Goal: Task Accomplishment & Management: Manage account settings

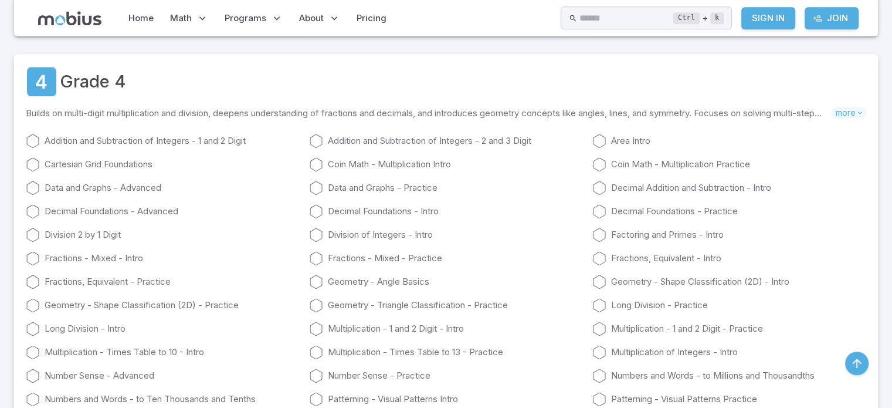
scroll to position [1218, 0]
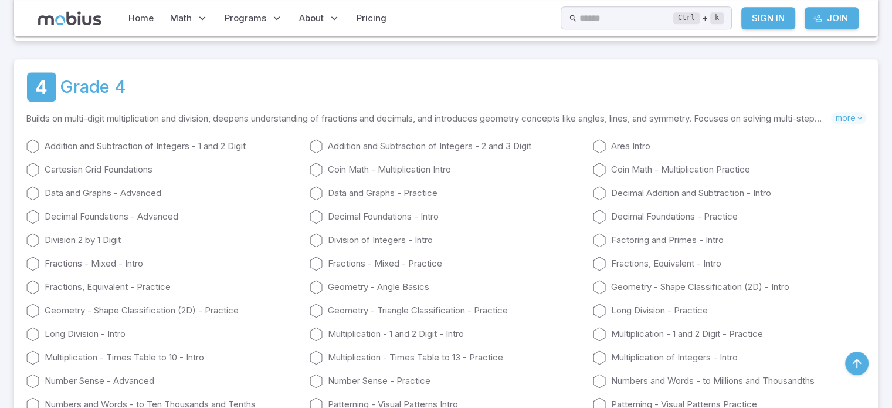
click at [87, 80] on link "Grade 4" at bounding box center [93, 87] width 66 height 26
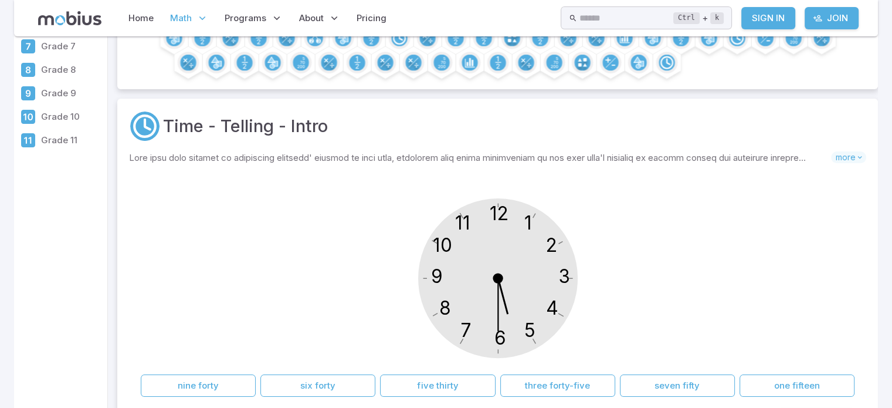
scroll to position [158, 0]
click at [777, 18] on link "Sign In" at bounding box center [769, 18] width 54 height 22
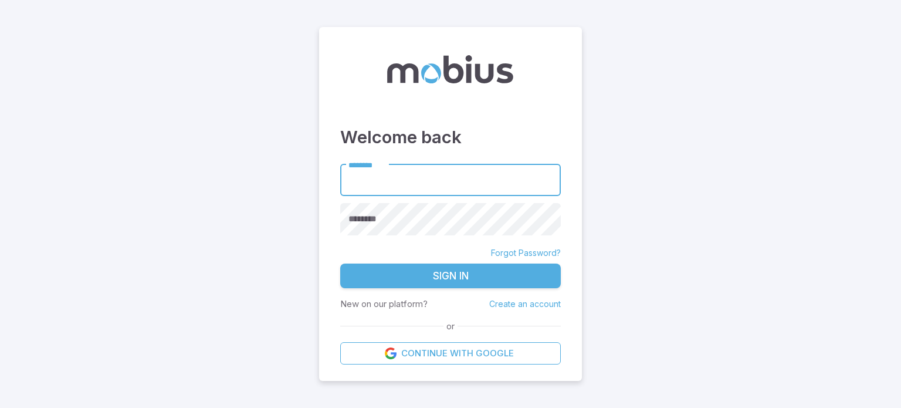
type input "**********"
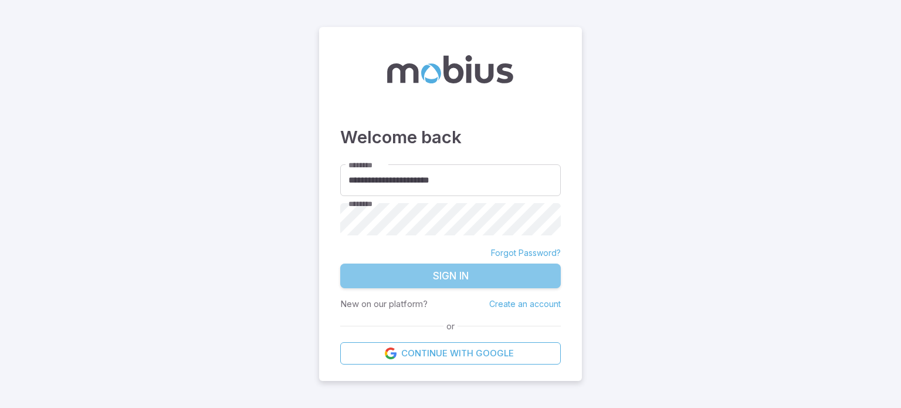
click at [466, 284] on button "Sign In" at bounding box center [450, 275] width 221 height 25
